Goal: Transaction & Acquisition: Purchase product/service

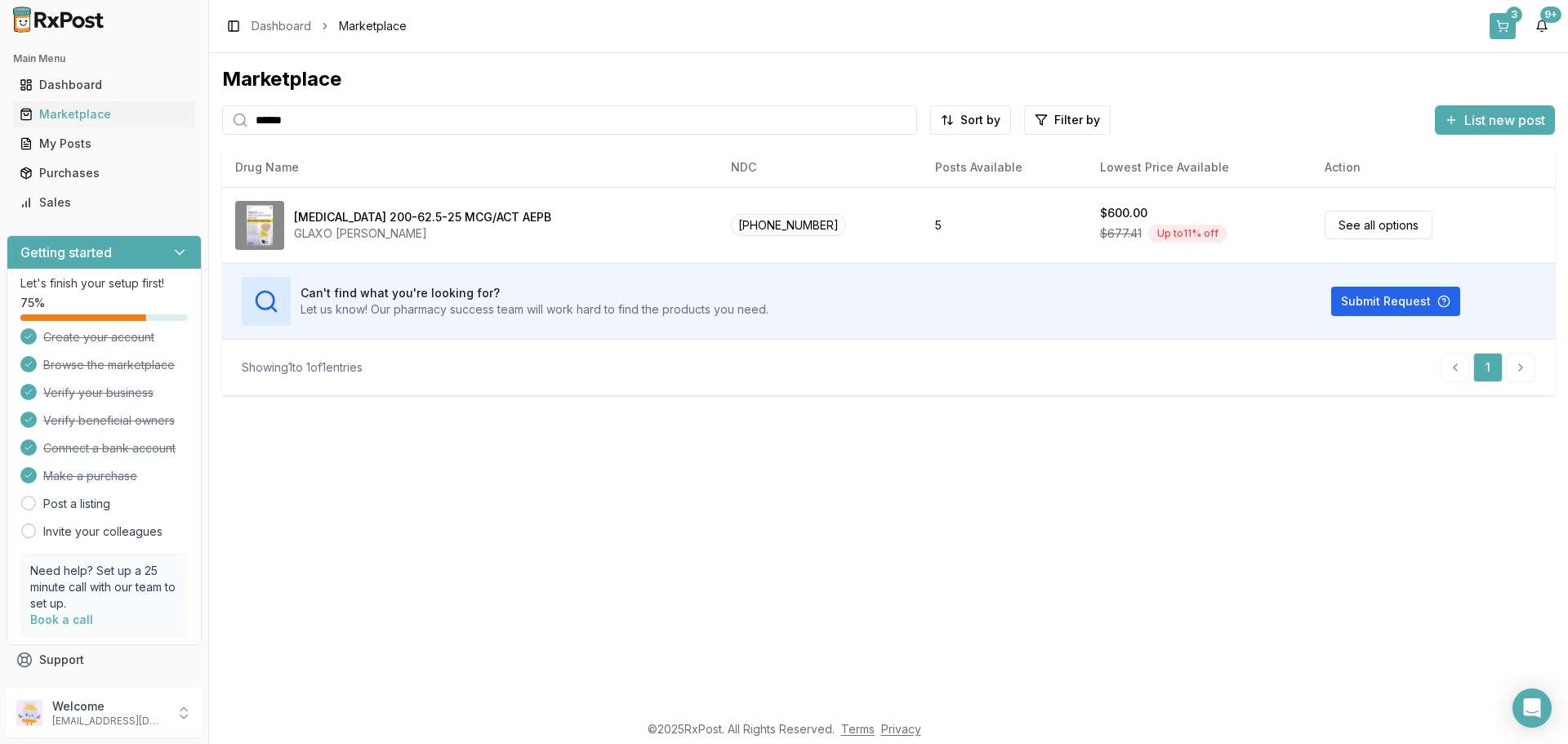
click at [1494, 30] on button "3" at bounding box center [1502, 26] width 26 height 26
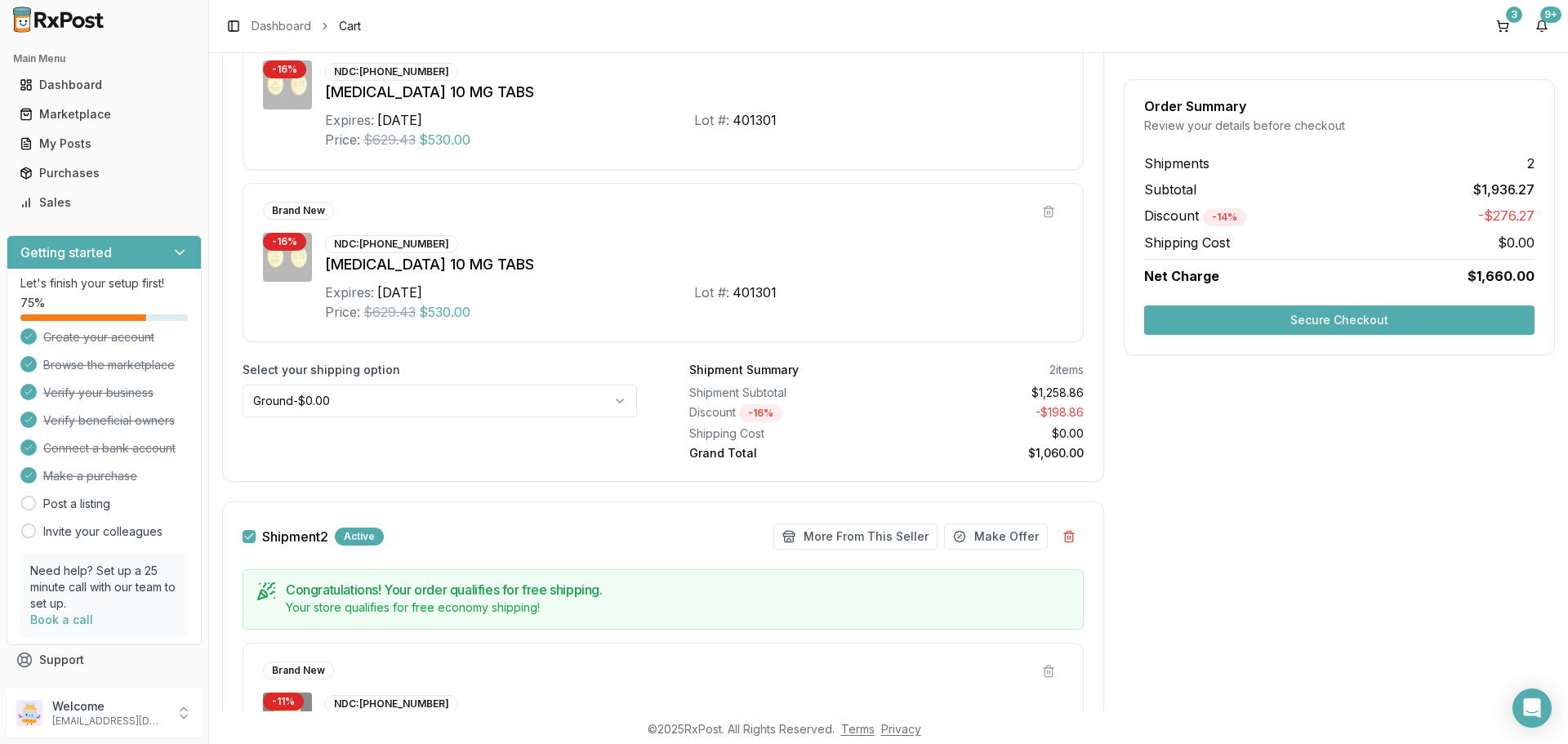
scroll to position [208, 0]
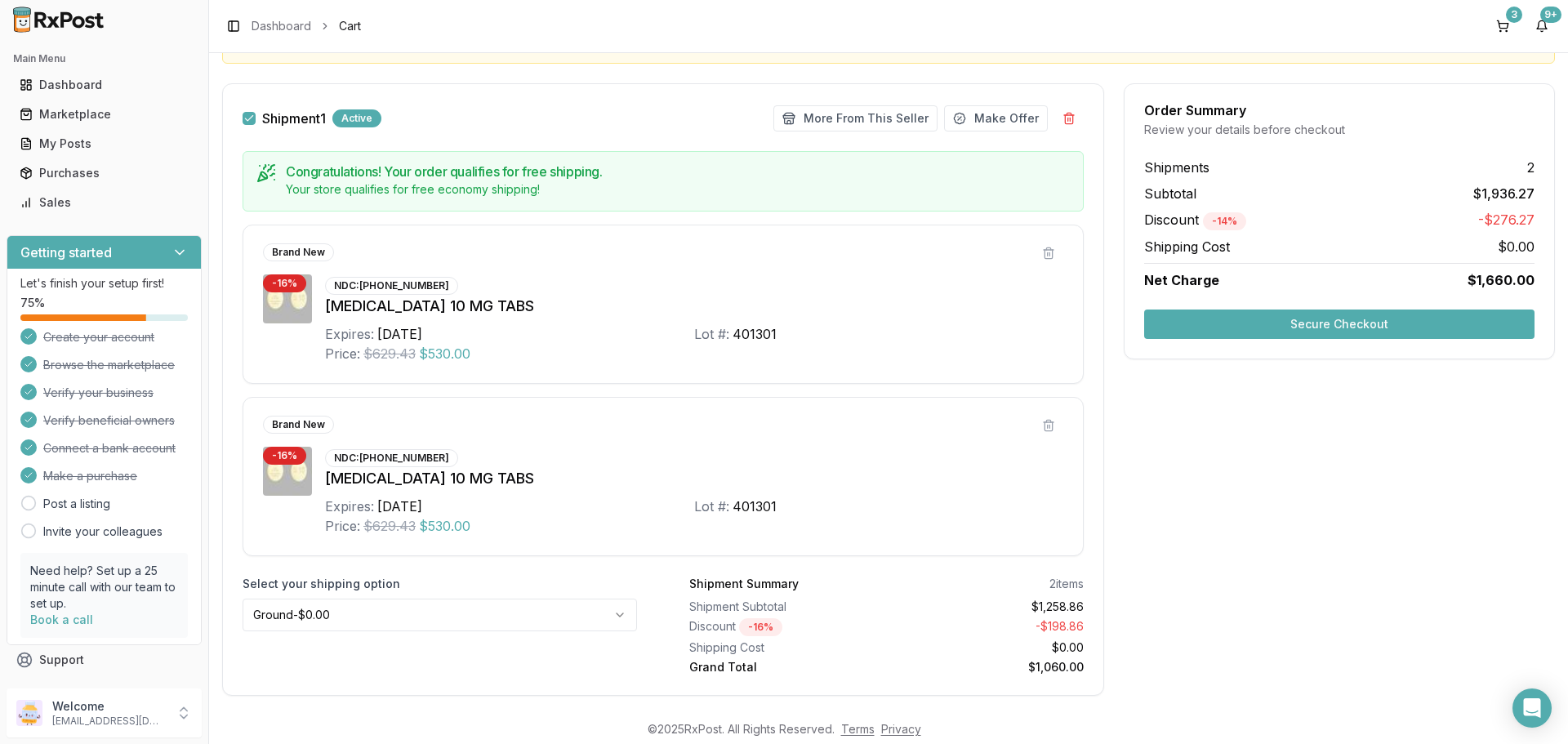
click at [1334, 322] on button "Secure Checkout" at bounding box center [1339, 324] width 390 height 30
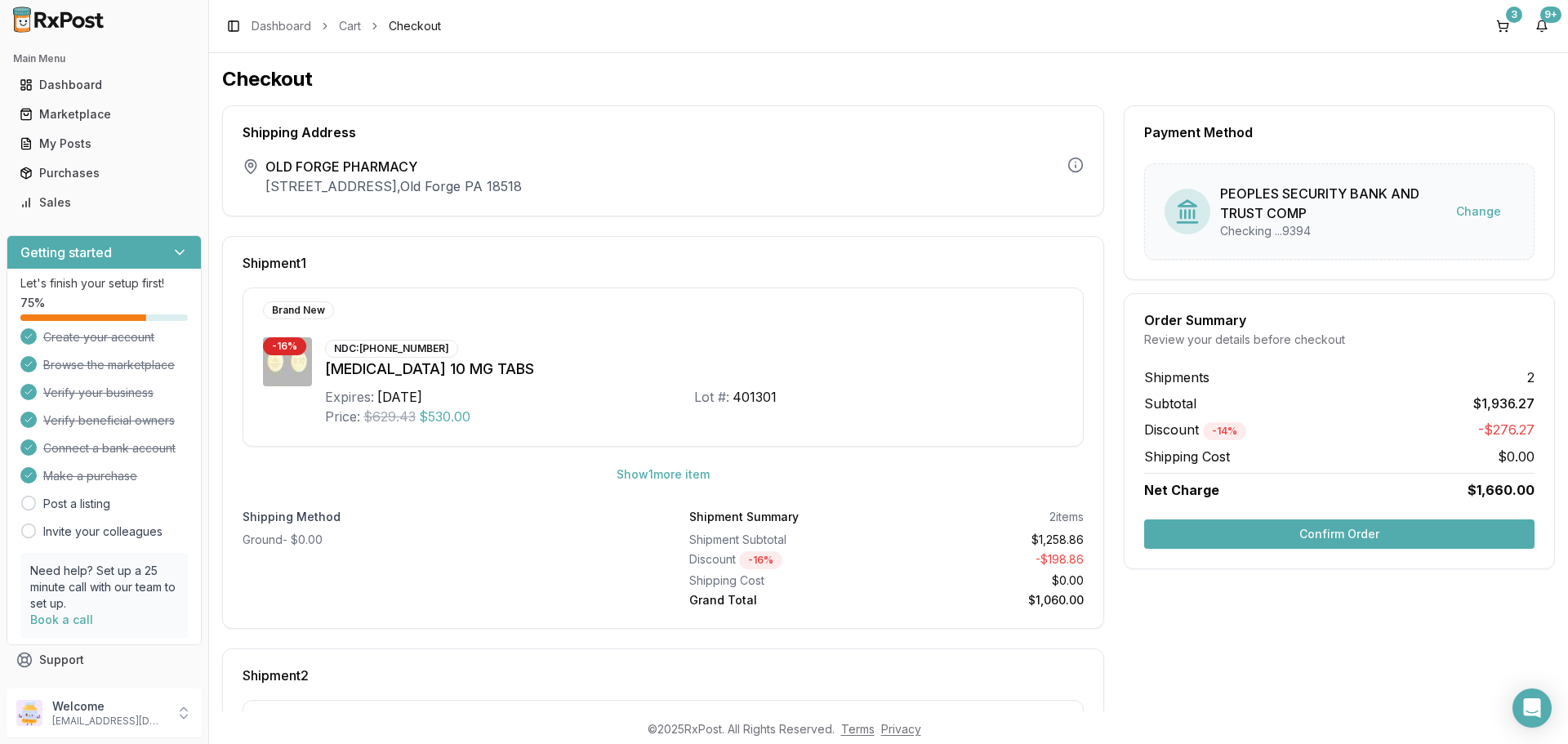
click at [1322, 537] on button "Confirm Order" at bounding box center [1339, 535] width 390 height 30
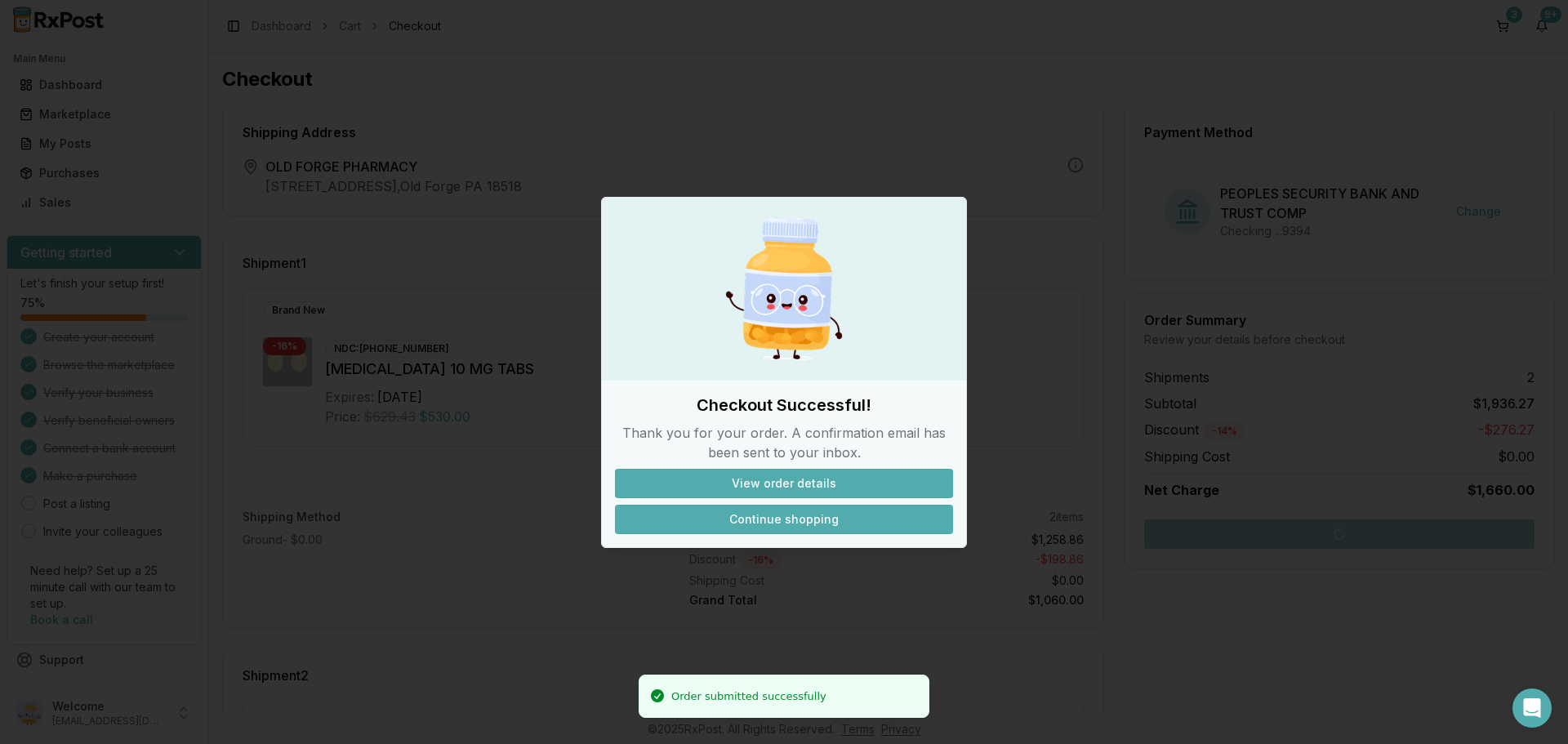
click at [774, 523] on button "Continue shopping" at bounding box center [784, 520] width 338 height 30
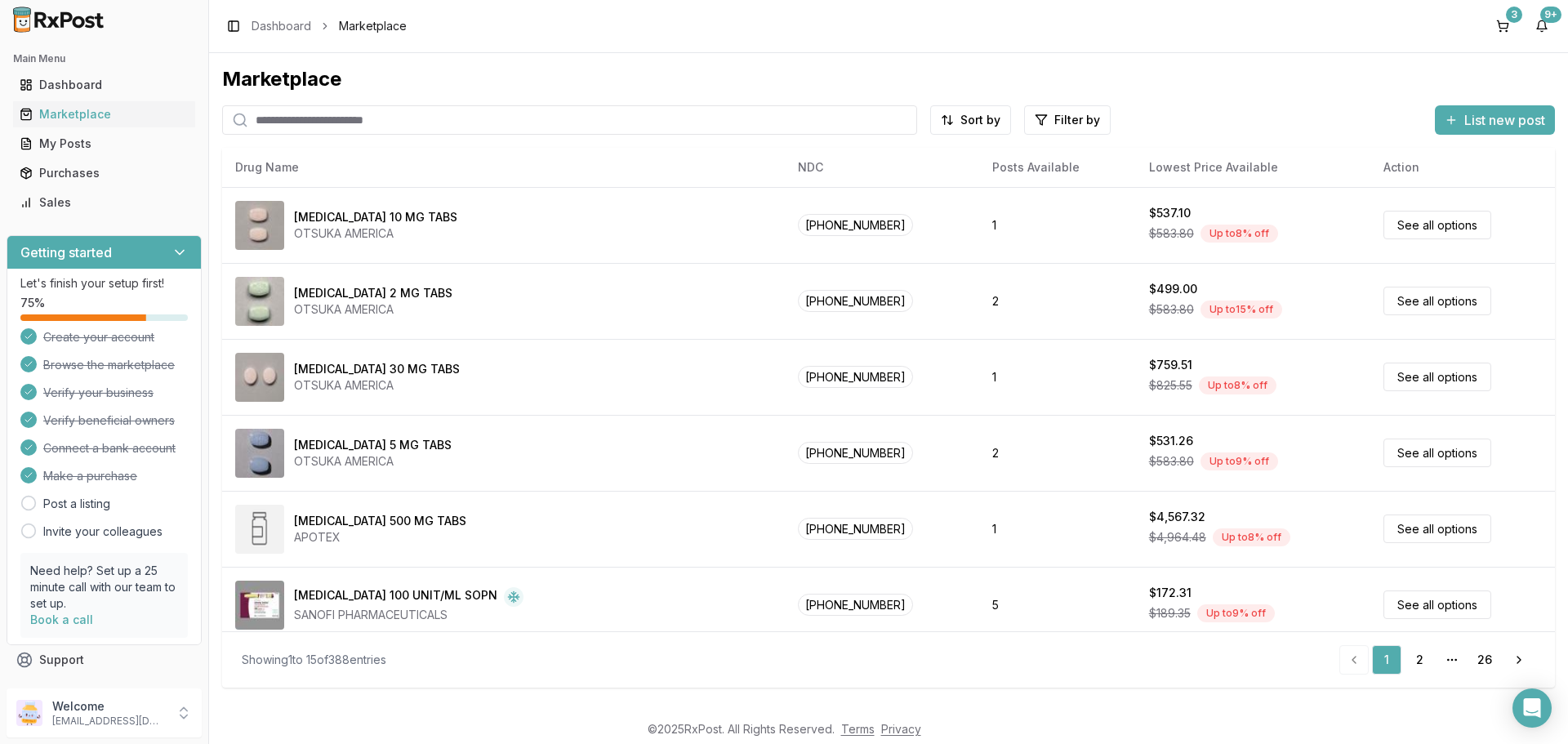
click at [361, 117] on input "search" at bounding box center [569, 121] width 695 height 30
type input "******"
